Goal: Task Accomplishment & Management: Manage account settings

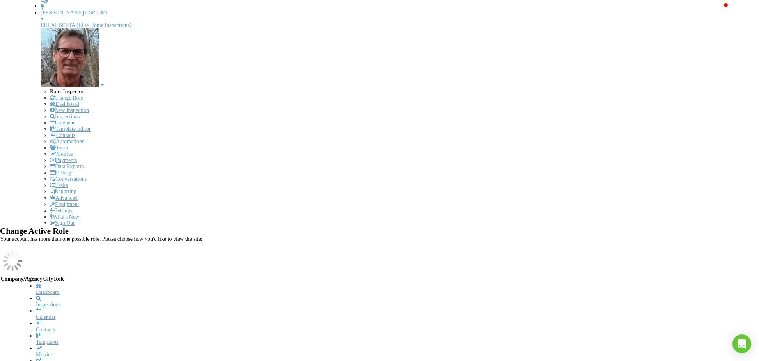
scroll to position [69, 0]
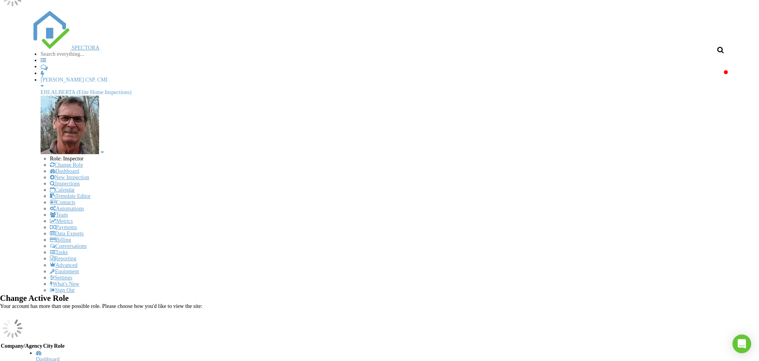
scroll to position [17, 0]
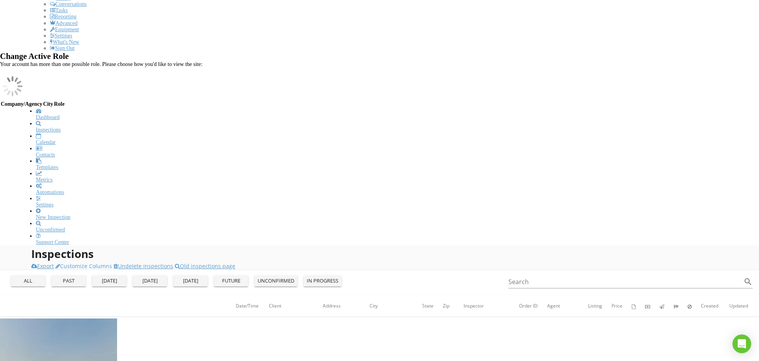
scroll to position [276, 0]
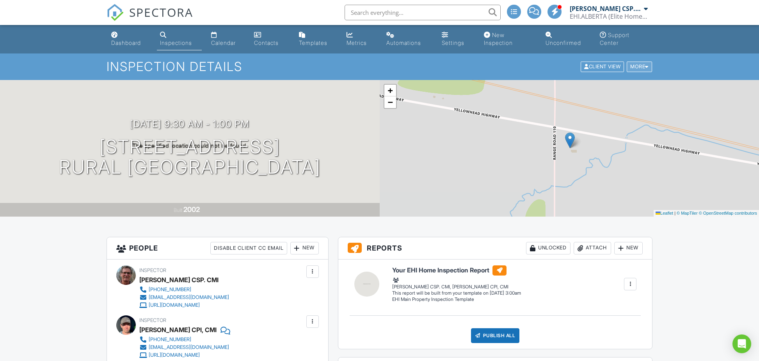
click at [638, 66] on div "More" at bounding box center [638, 67] width 25 height 11
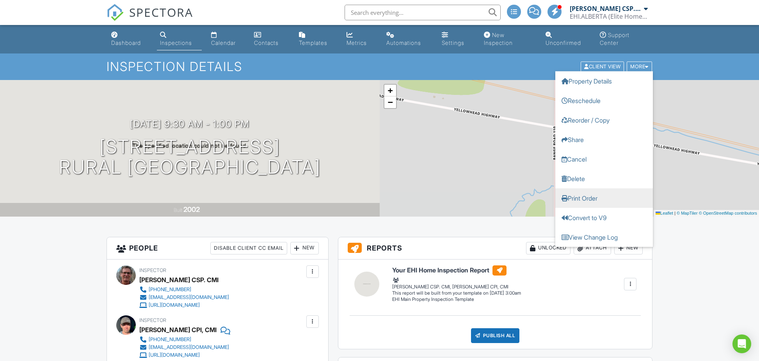
click at [595, 199] on link "Print Order" at bounding box center [604, 198] width 98 height 20
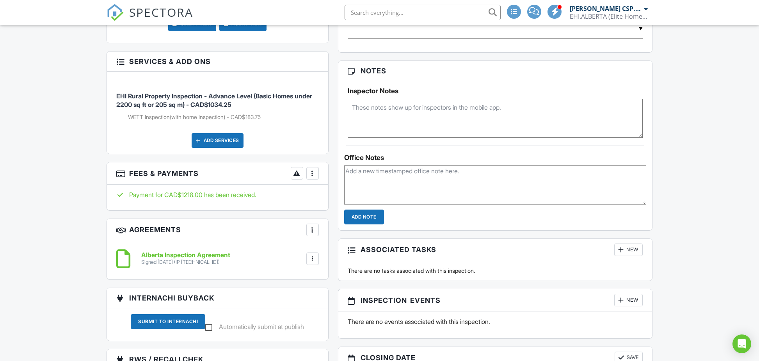
scroll to position [491, 0]
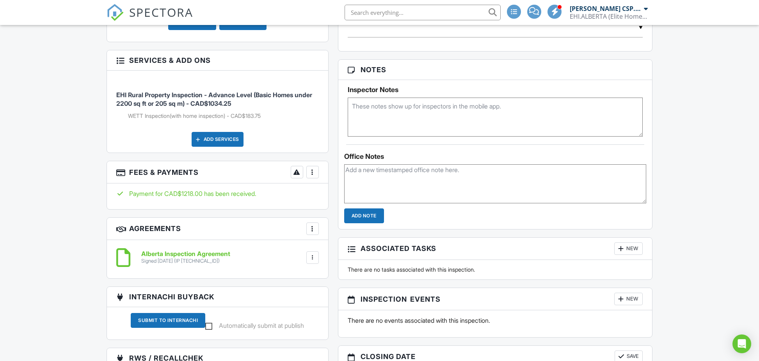
click at [314, 172] on div at bounding box center [313, 172] width 8 height 8
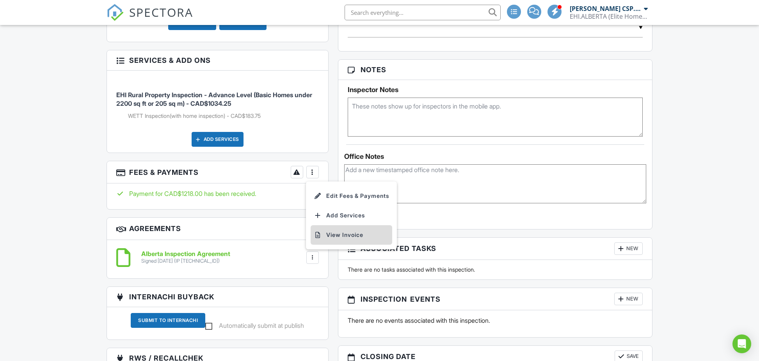
click at [331, 232] on li "View Invoice" at bounding box center [351, 235] width 82 height 20
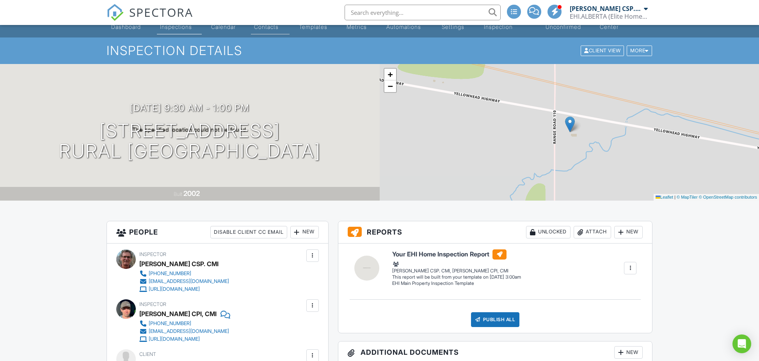
scroll to position [0, 0]
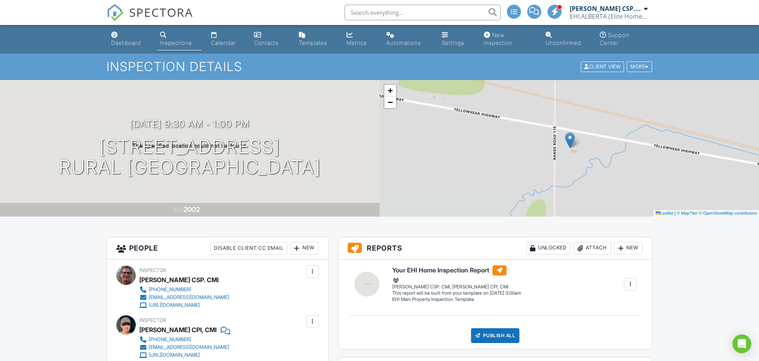
click at [174, 41] on div "Inspections" at bounding box center [176, 42] width 32 height 7
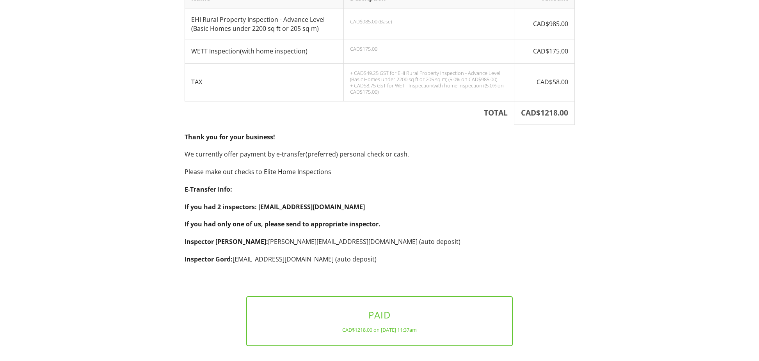
scroll to position [196, 0]
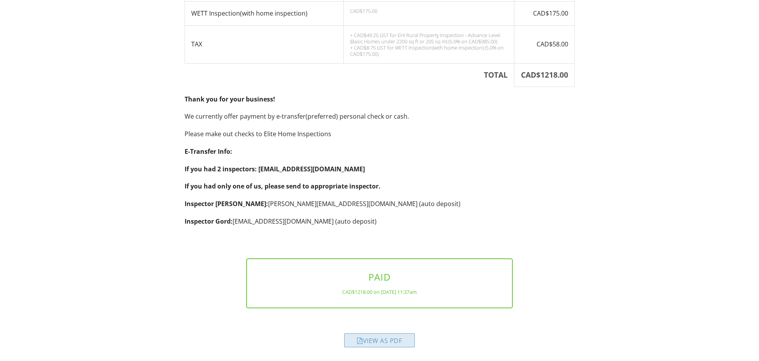
click at [393, 343] on div "View as PDF" at bounding box center [379, 340] width 71 height 14
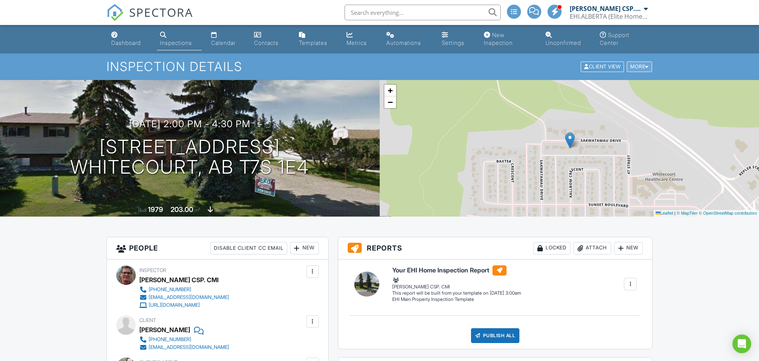
click at [638, 66] on div "More" at bounding box center [638, 67] width 25 height 11
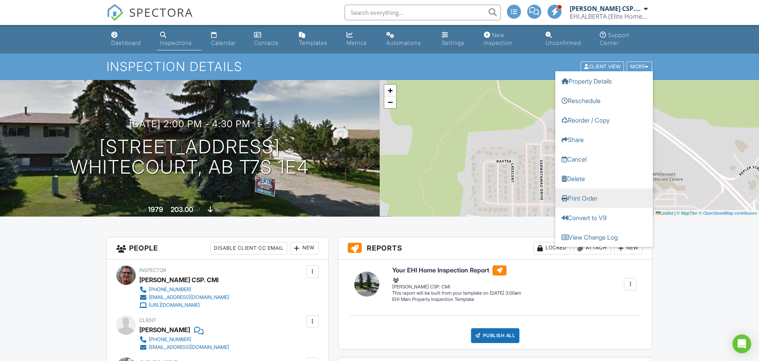
click at [584, 198] on link "Print Order" at bounding box center [604, 198] width 98 height 20
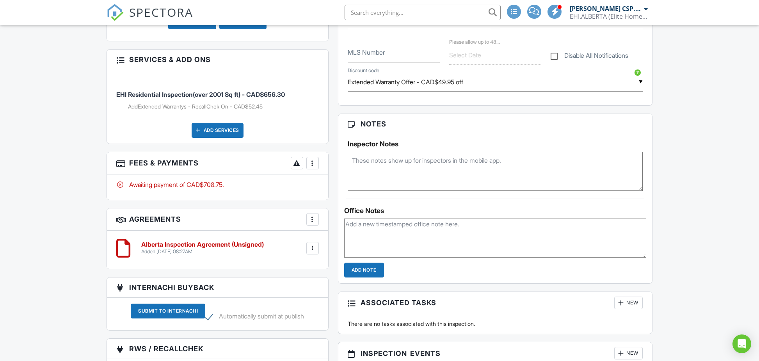
scroll to position [447, 0]
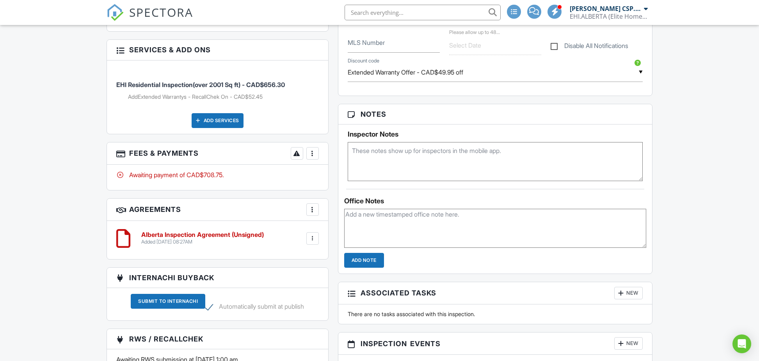
click at [312, 151] on div at bounding box center [313, 153] width 8 height 8
click at [344, 217] on li "View Invoice" at bounding box center [351, 216] width 82 height 20
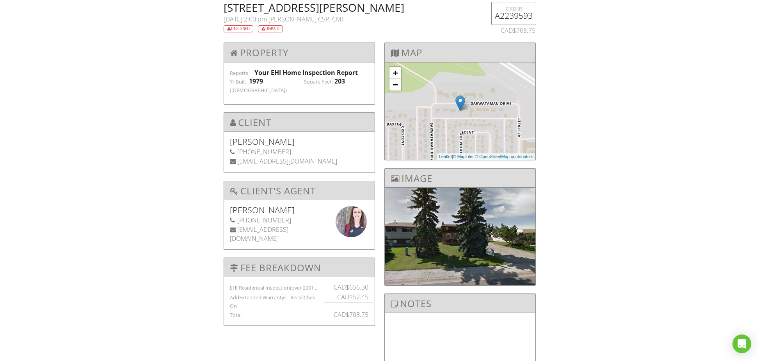
scroll to position [40, 0]
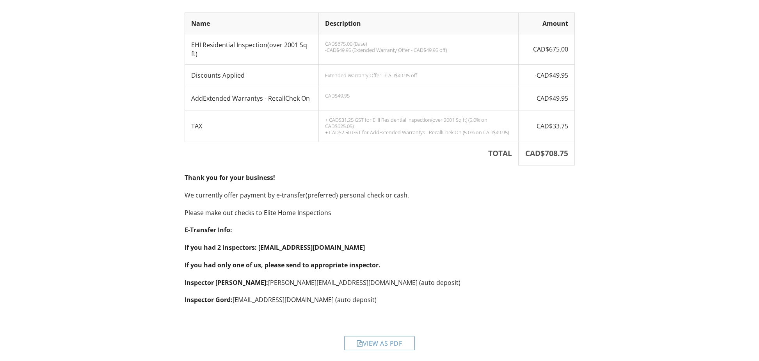
scroll to position [135, 0]
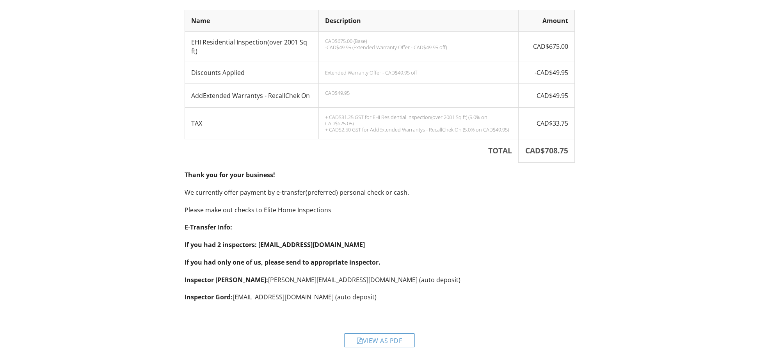
click at [387, 339] on div "View as PDF" at bounding box center [379, 340] width 71 height 14
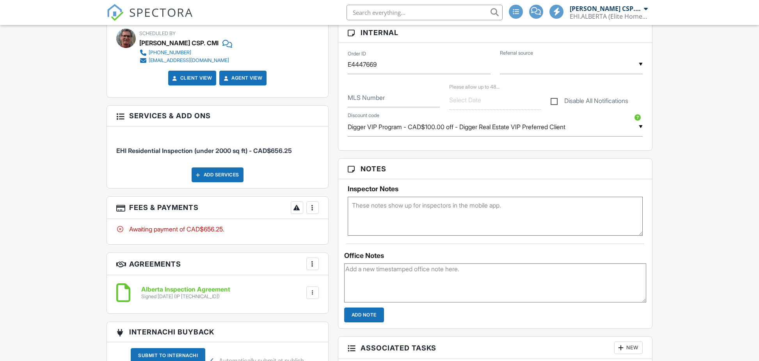
scroll to position [397, 0]
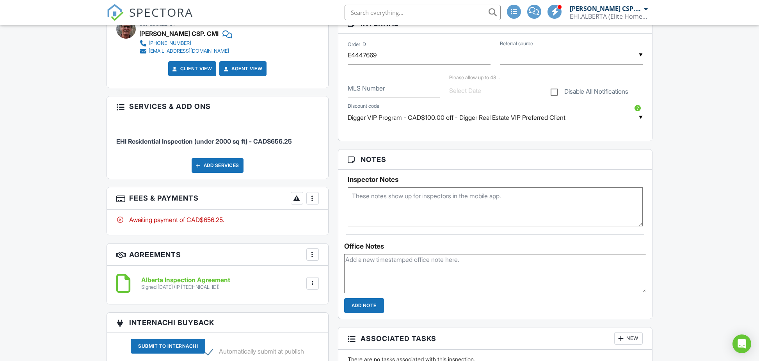
click at [310, 199] on div at bounding box center [313, 198] width 8 height 8
click at [348, 280] on div "Paid In Full" at bounding box center [351, 280] width 75 height 9
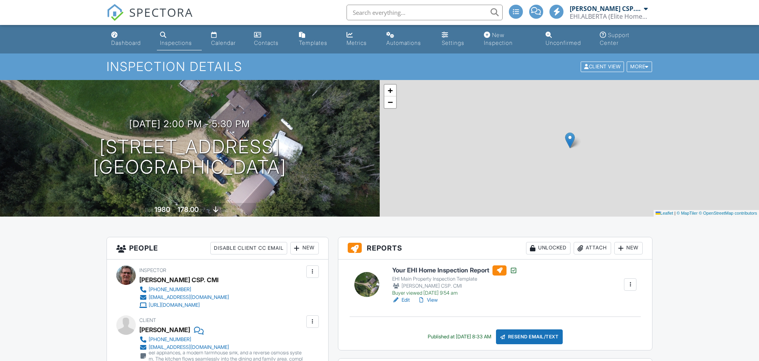
click at [591, 247] on div "Attach" at bounding box center [591, 248] width 37 height 12
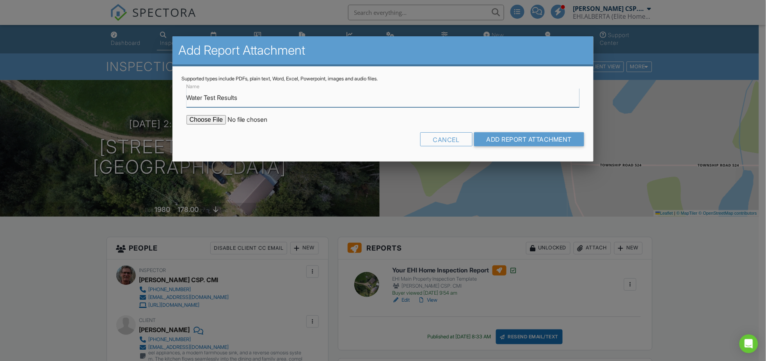
type input "Water Test Results"
click at [211, 119] on input "file" at bounding box center [252, 119] width 133 height 9
type input "C:\fakepath\[PERSON_NAME] Water Test Results_20250827_0001.pdf"
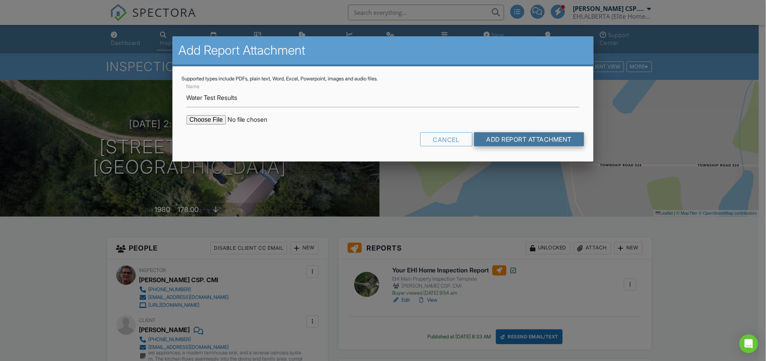
click at [500, 140] on input "Add Report Attachment" at bounding box center [529, 139] width 110 height 14
